Goal: Task Accomplishment & Management: Use online tool/utility

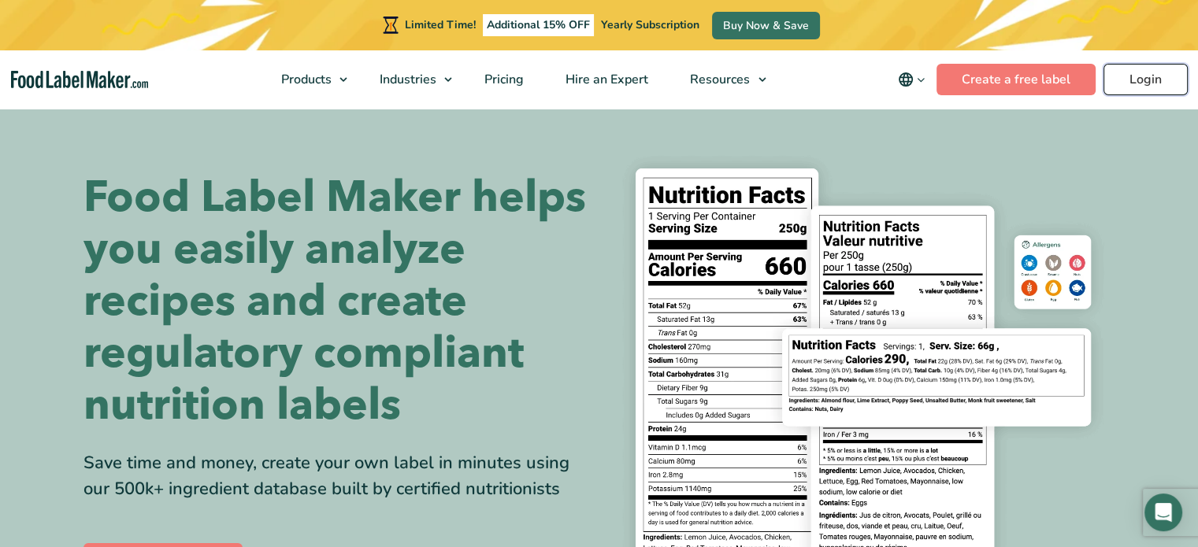
click at [1158, 81] on link "Login" at bounding box center [1145, 79] width 84 height 31
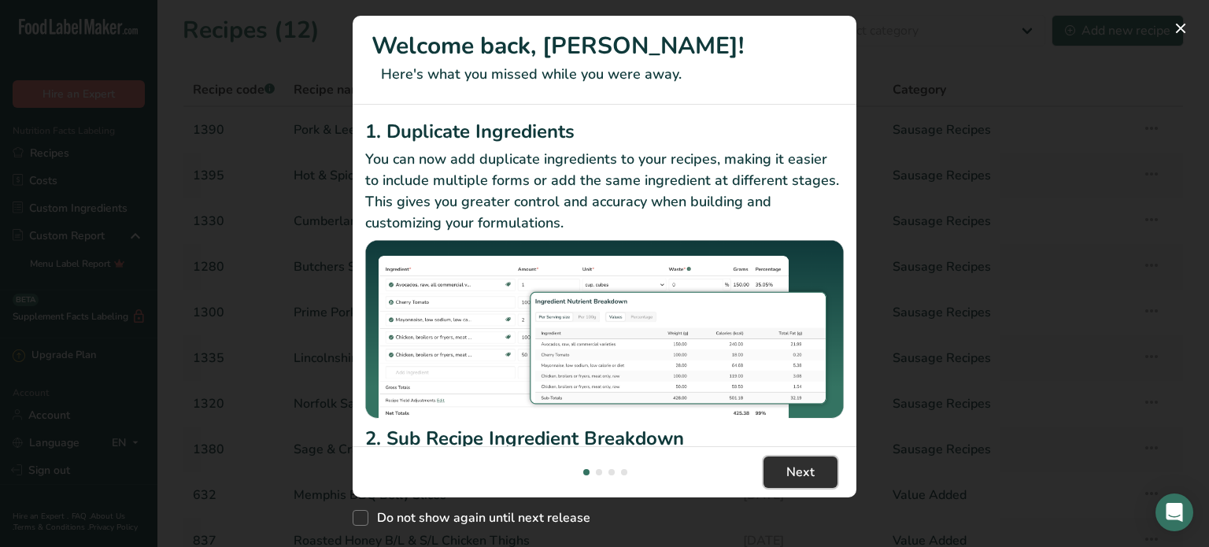
click at [809, 480] on span "Next" at bounding box center [801, 472] width 28 height 19
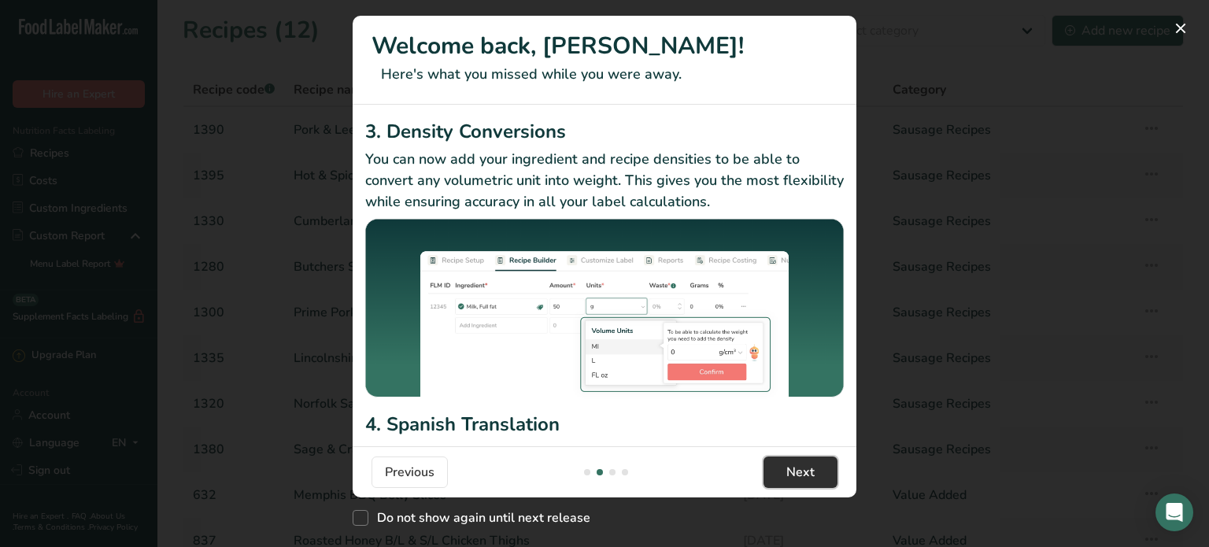
click at [809, 480] on span "Next" at bounding box center [801, 472] width 28 height 19
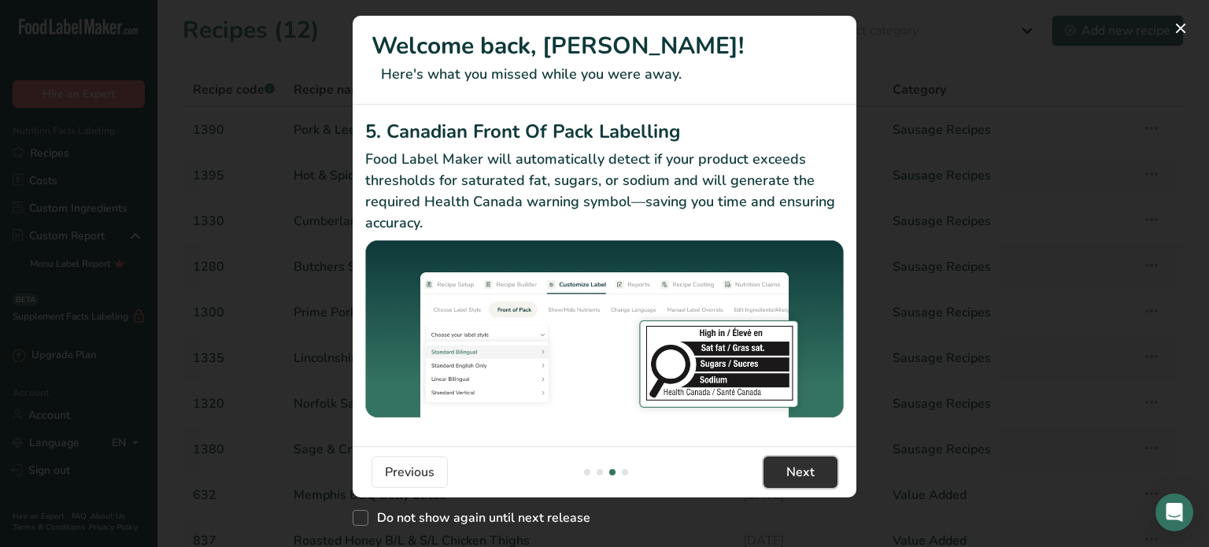
click at [809, 480] on span "Next" at bounding box center [801, 472] width 28 height 19
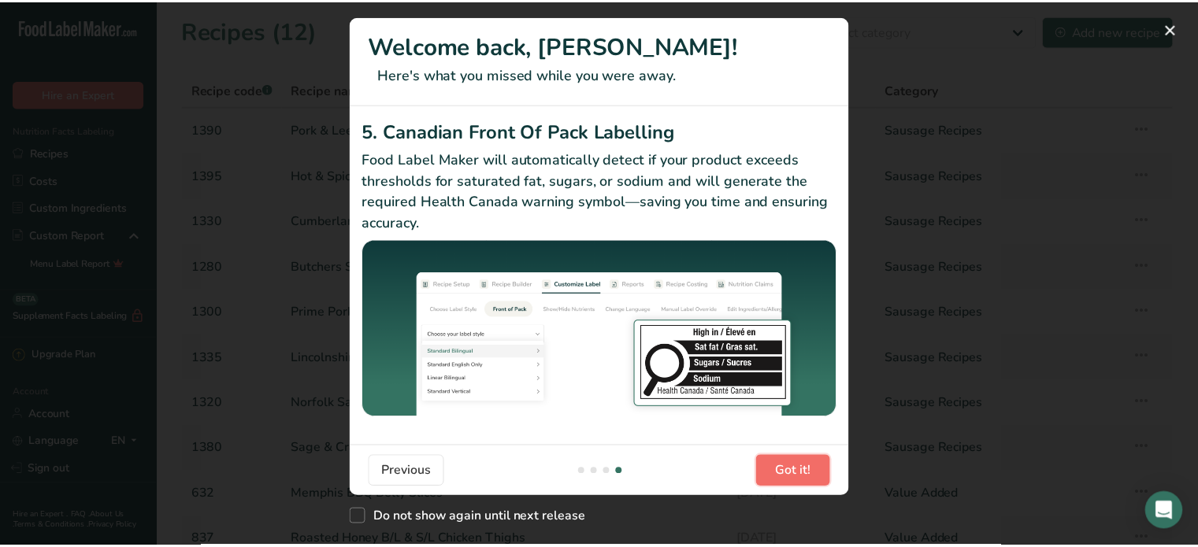
scroll to position [0, 1512]
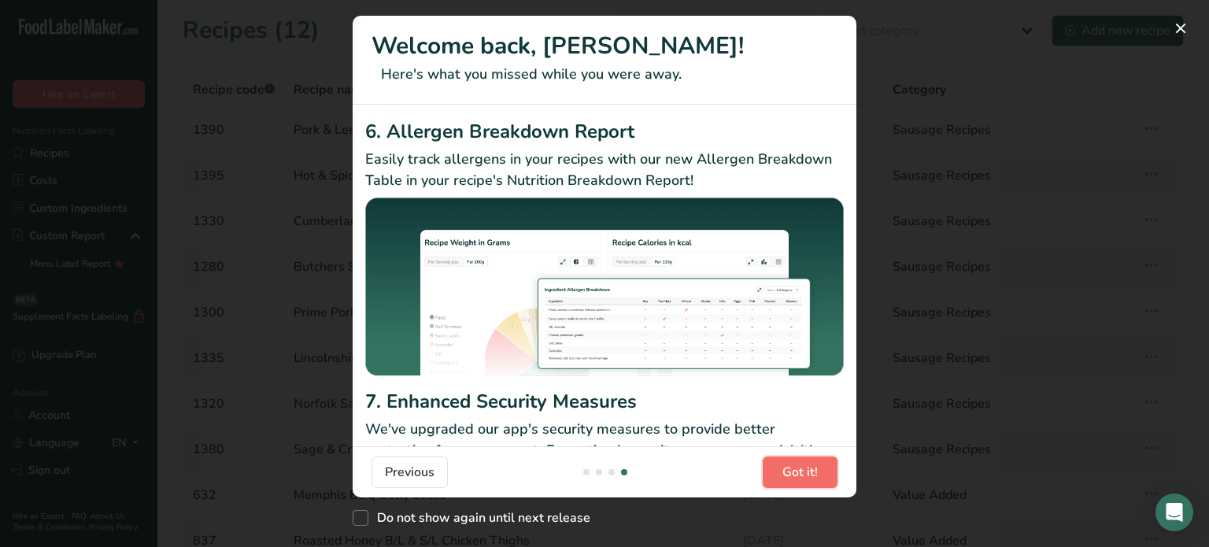
click at [809, 480] on span "Got it!" at bounding box center [800, 472] width 35 height 19
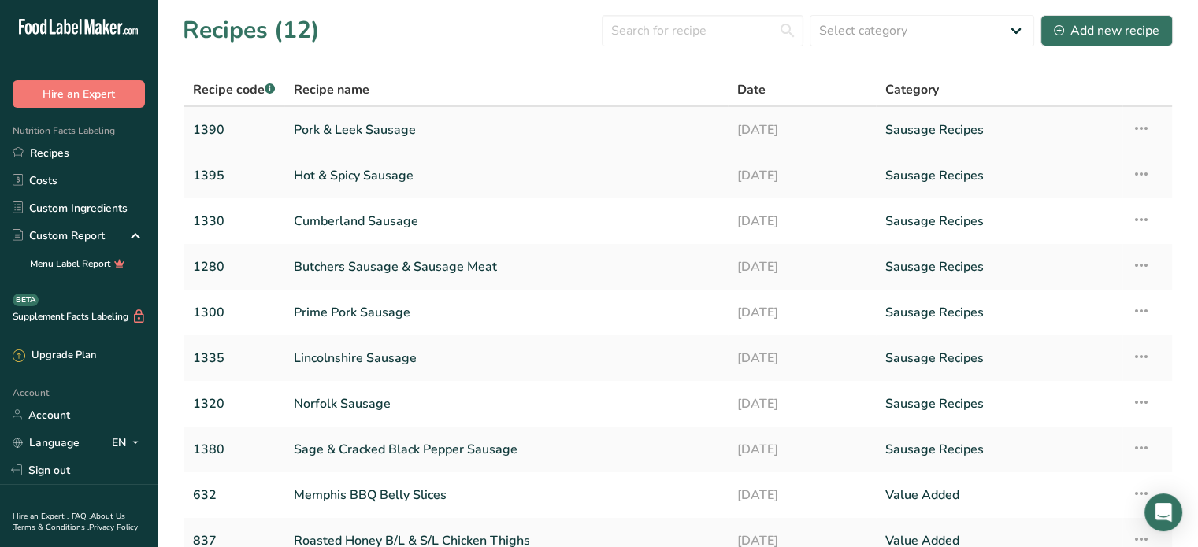
click at [361, 130] on link "Pork & Leek Sausage" at bounding box center [506, 129] width 424 height 33
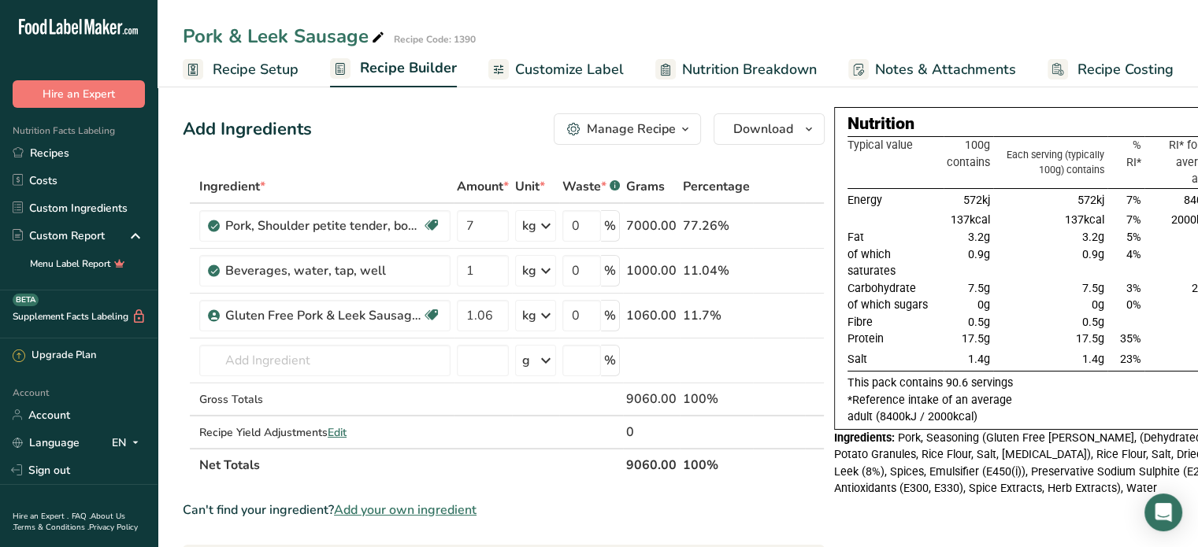
click at [735, 71] on span "Nutrition Breakdown" at bounding box center [749, 69] width 135 height 21
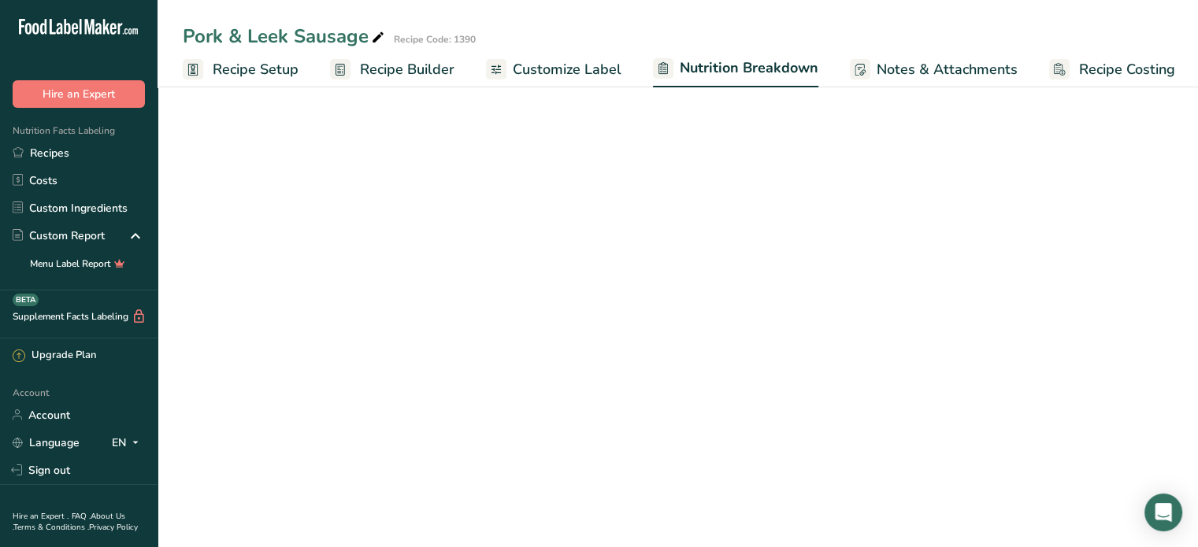
scroll to position [0, 2]
select select "Calories"
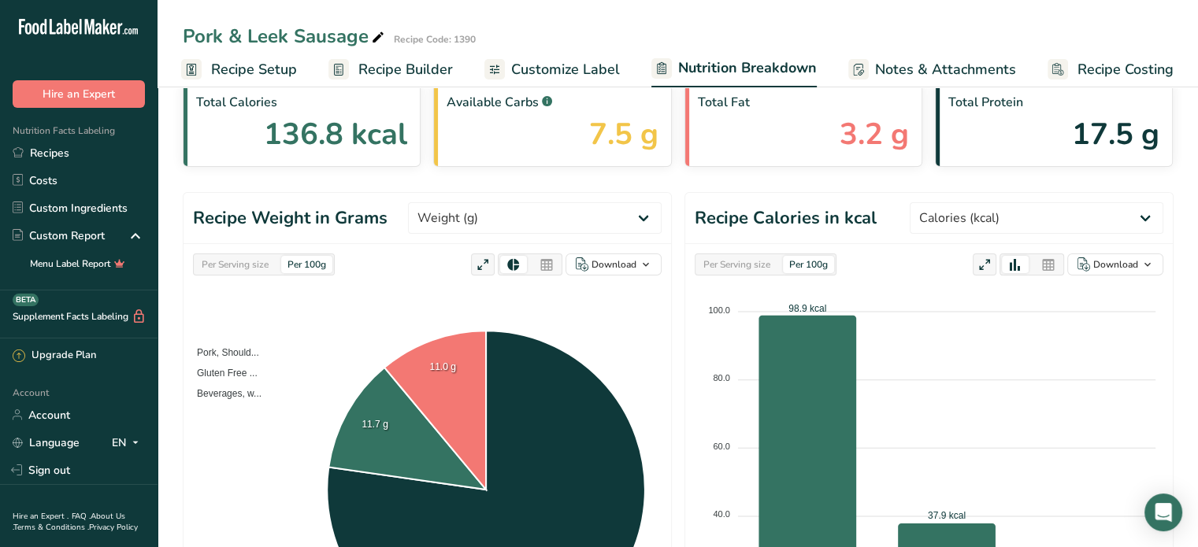
scroll to position [79, 0]
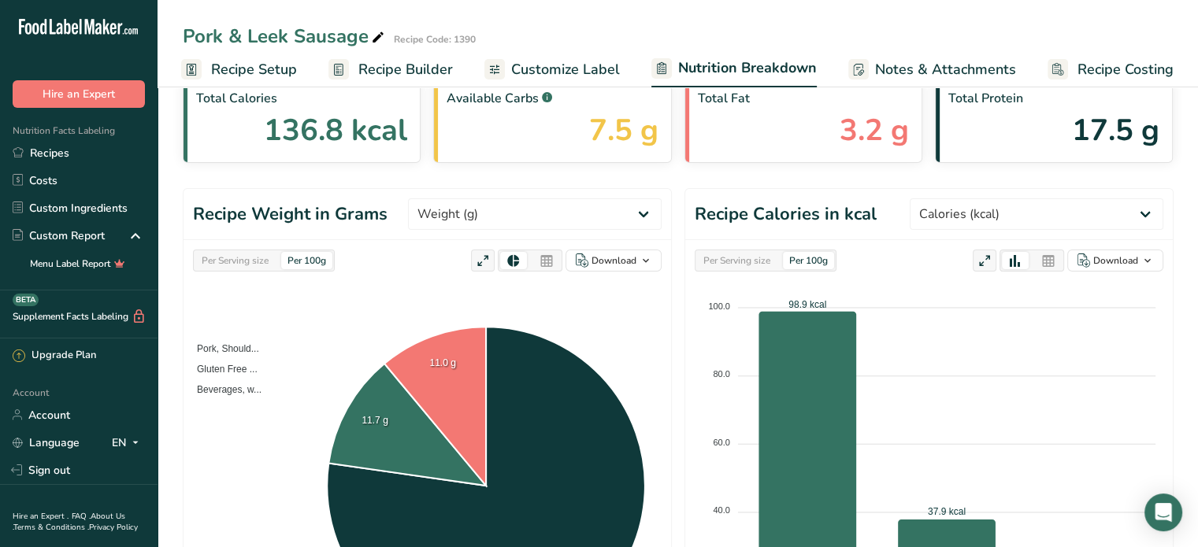
click at [542, 68] on span "Customize Label" at bounding box center [565, 69] width 109 height 21
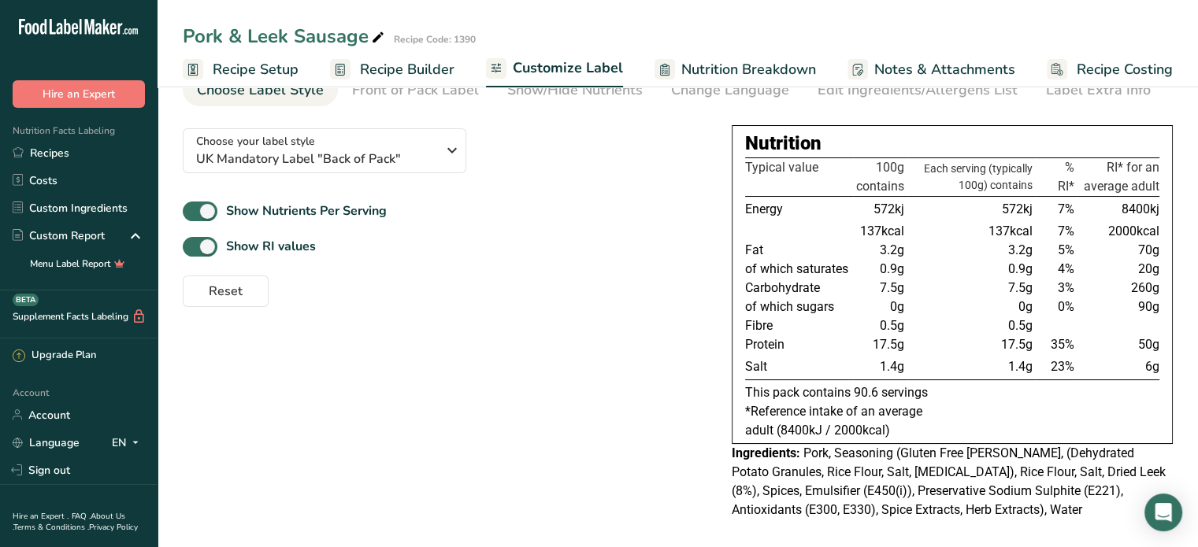
scroll to position [85, 0]
